Goal: Information Seeking & Learning: Learn about a topic

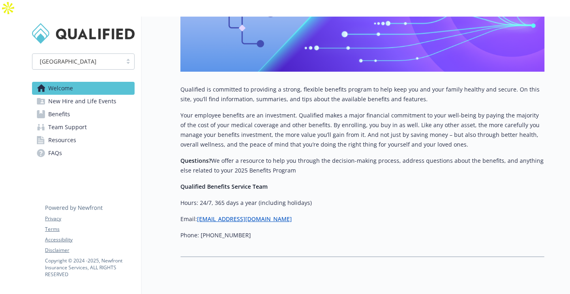
scroll to position [257, 0]
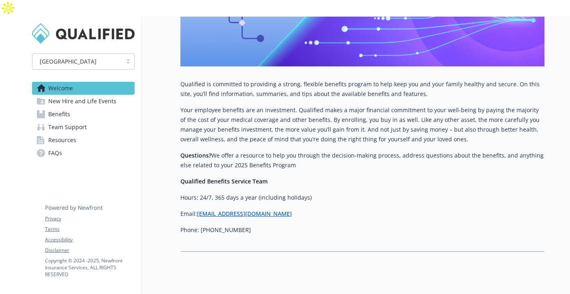
click at [60, 108] on span "Benefits" at bounding box center [59, 114] width 22 height 13
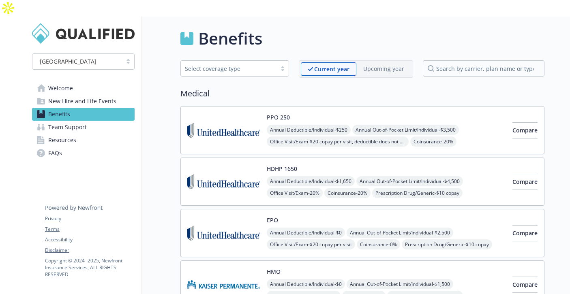
click at [81, 82] on link "Welcome" at bounding box center [83, 88] width 103 height 13
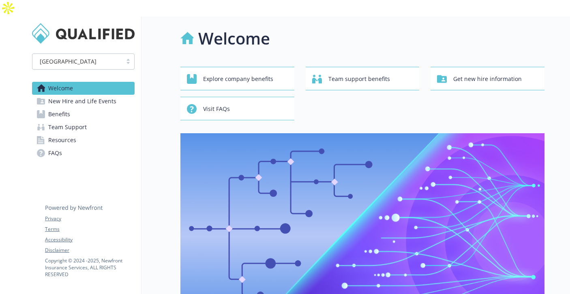
click at [84, 95] on span "New Hire and Life Events" at bounding box center [82, 101] width 68 height 13
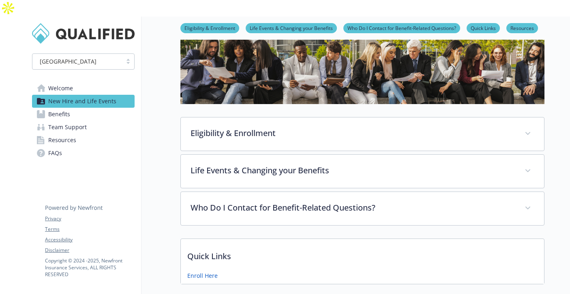
scroll to position [59, 0]
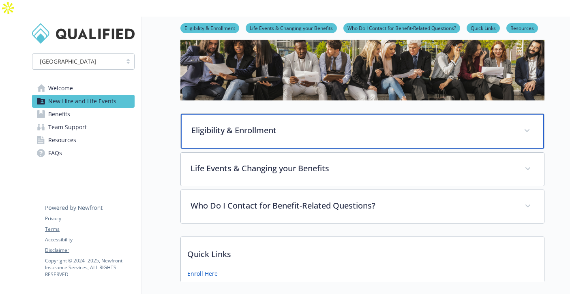
click at [264, 121] on div "Eligibility & Enrollment" at bounding box center [362, 131] width 363 height 35
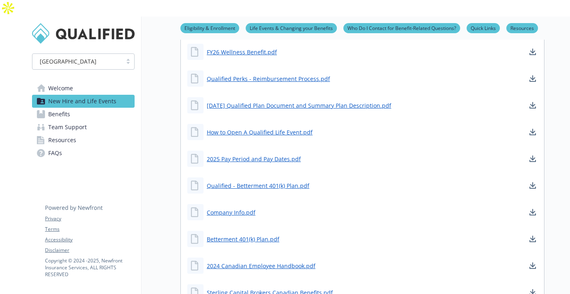
scroll to position [988, 0]
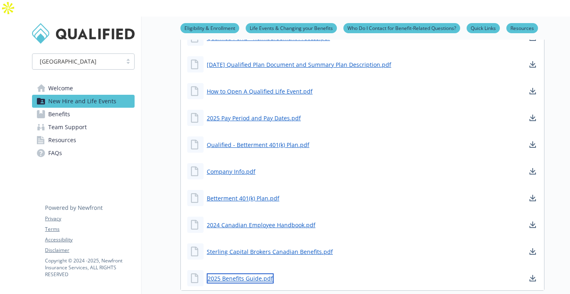
click at [243, 274] on link "2025 Benefits Guide.pdf" at bounding box center [240, 279] width 67 height 10
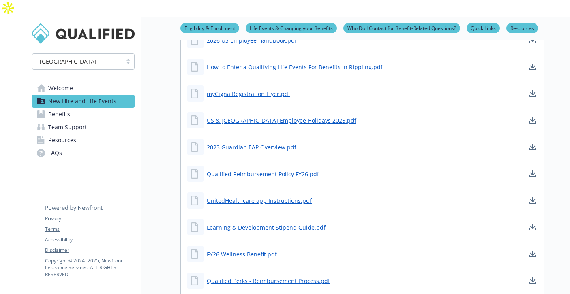
scroll to position [527, 0]
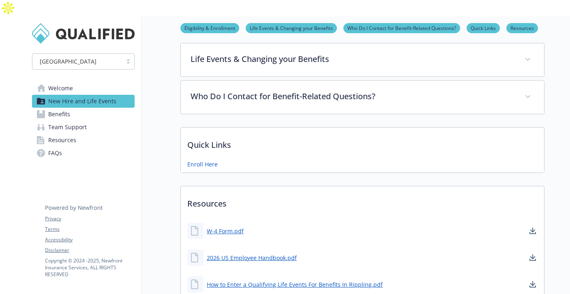
click at [81, 54] on div "[GEOGRAPHIC_DATA]" at bounding box center [83, 62] width 103 height 16
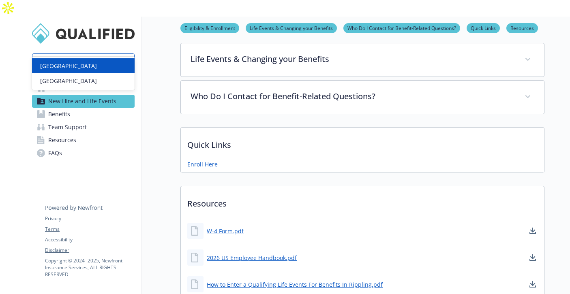
click at [73, 70] on div "[GEOGRAPHIC_DATA]" at bounding box center [83, 65] width 103 height 15
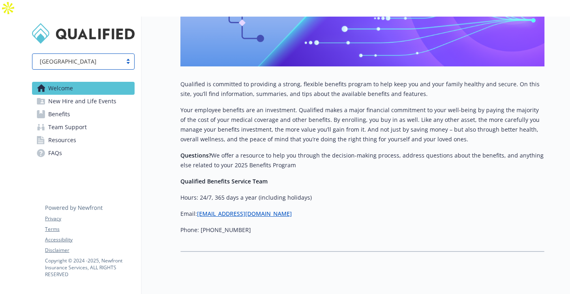
click at [95, 134] on link "Resources" at bounding box center [83, 140] width 103 height 13
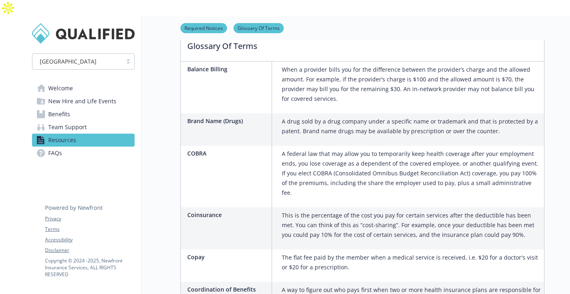
scroll to position [588, 0]
